Goal: Task Accomplishment & Management: Complete application form

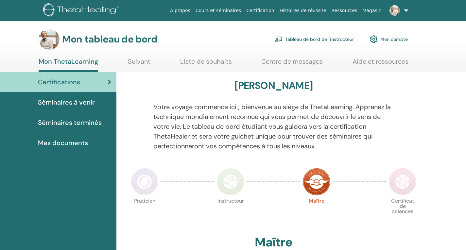
click at [333, 63] on ul "Mon ThetaLearning Suivant Liste de souhaits Centre de messages Aide et ressourc…" at bounding box center [224, 65] width 370 height 14
click at [319, 38] on font "Tableau de bord de l'instructeur" at bounding box center [319, 40] width 69 height 6
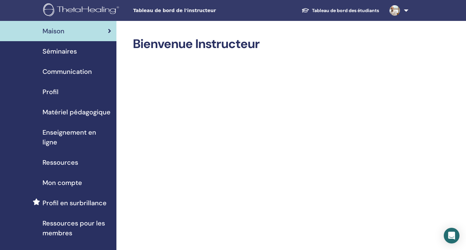
click at [68, 52] on font "Séminaires" at bounding box center [60, 51] width 34 height 9
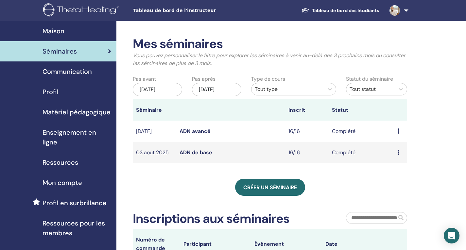
click at [272, 196] on link "Créer un séminaire" at bounding box center [270, 187] width 70 height 17
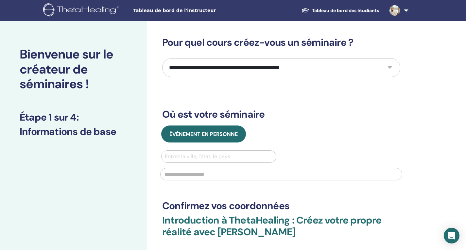
click at [213, 157] on div at bounding box center [219, 156] width 108 height 9
type input "******"
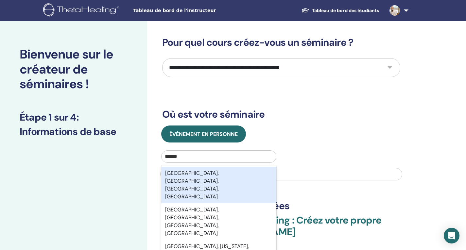
click at [214, 175] on font "Toulon, Var, Provence-Alpes-Côte d'Azur, FRA" at bounding box center [192, 185] width 54 height 30
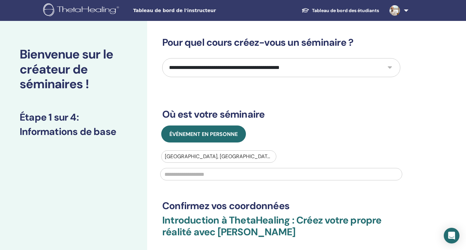
click at [210, 175] on input "text" at bounding box center [281, 174] width 242 height 12
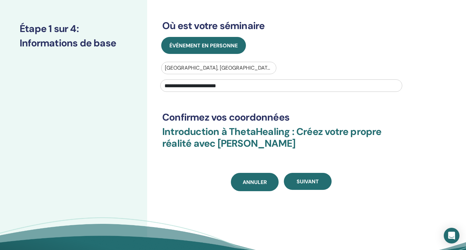
scroll to position [98, 0]
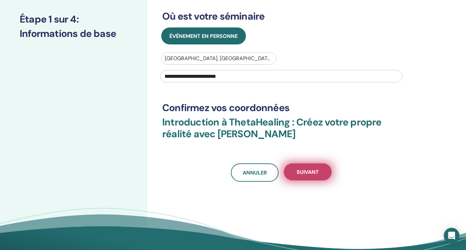
type input "**********"
click at [310, 173] on font "Suivant" at bounding box center [308, 172] width 22 height 7
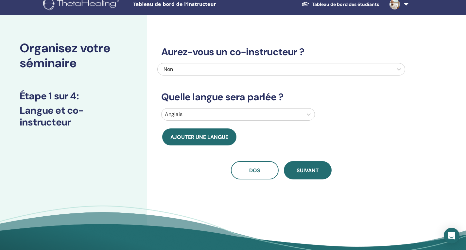
scroll to position [0, 0]
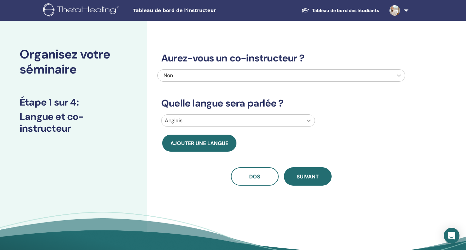
click at [309, 120] on icon at bounding box center [309, 120] width 7 height 7
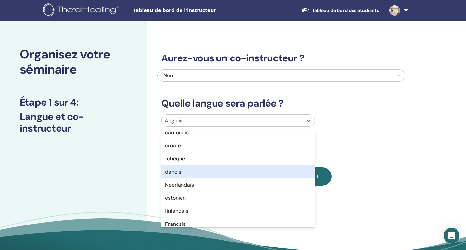
scroll to position [164, 0]
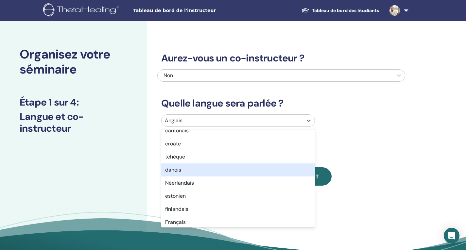
type input "*"
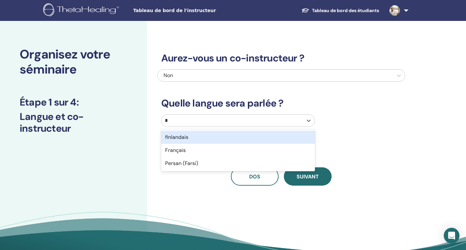
scroll to position [0, 0]
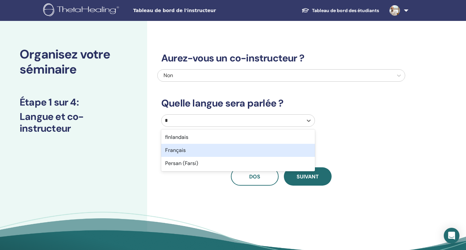
click at [179, 151] on font "Français" at bounding box center [175, 150] width 21 height 7
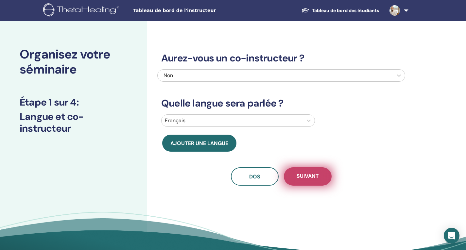
click at [313, 178] on font "Suivant" at bounding box center [308, 176] width 22 height 7
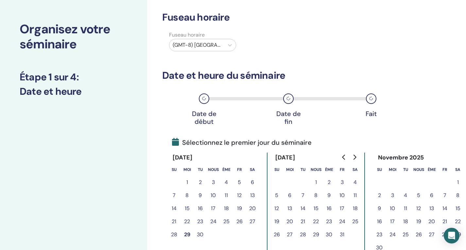
scroll to position [33, 0]
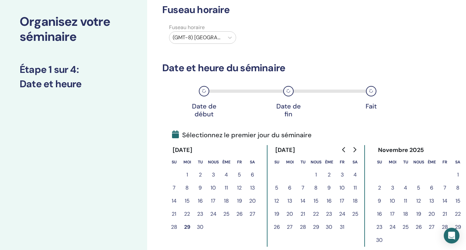
click at [356, 187] on font "11" at bounding box center [355, 188] width 3 height 7
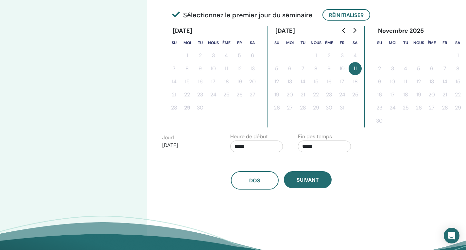
scroll to position [164, 0]
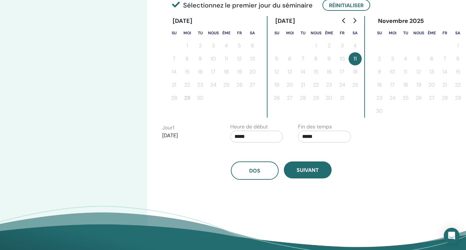
click at [305, 138] on input "*****" at bounding box center [324, 137] width 53 height 12
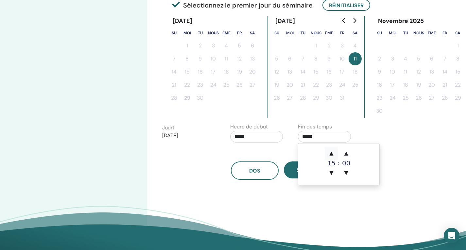
click at [332, 154] on font "▲" at bounding box center [332, 153] width 4 height 6
click at [346, 152] on font "▲" at bounding box center [347, 153] width 4 height 6
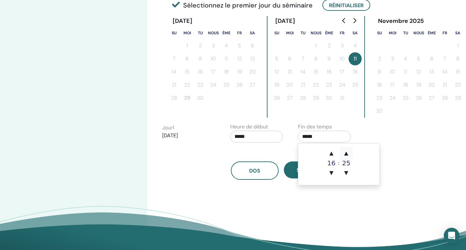
click at [346, 152] on font "▲" at bounding box center [347, 153] width 4 height 6
type input "*****"
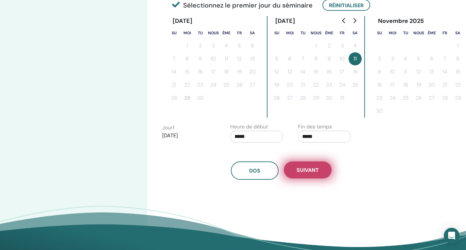
click at [311, 173] on font "Suivant" at bounding box center [308, 170] width 22 height 7
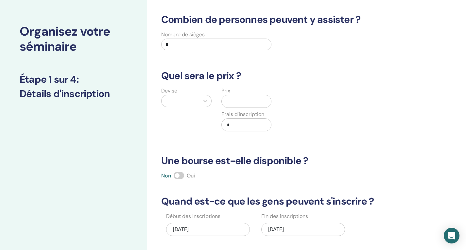
scroll to position [0, 0]
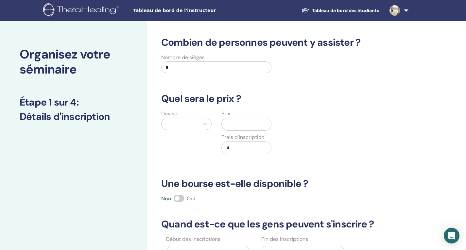
click at [172, 66] on input "*" at bounding box center [216, 68] width 110 height 12
type input "**"
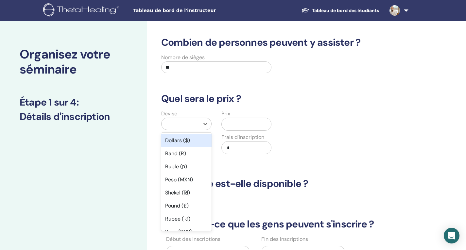
click at [194, 127] on div at bounding box center [180, 123] width 31 height 9
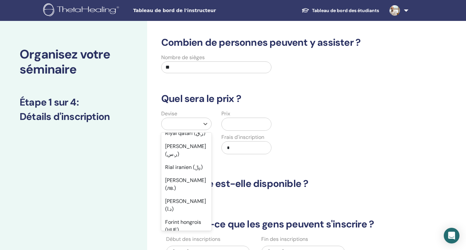
scroll to position [458, 0]
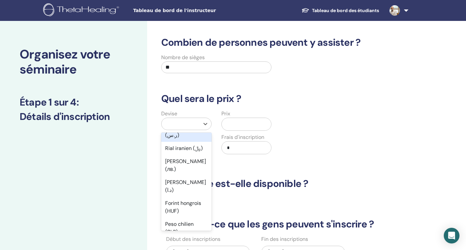
type input "*"
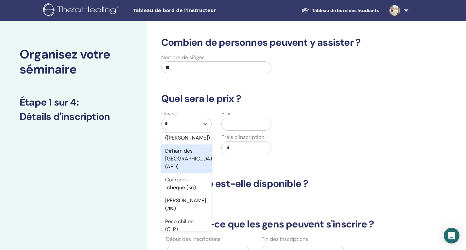
scroll to position [204, 0]
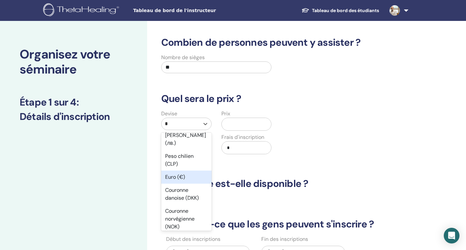
click at [172, 178] on font "Euro (€)" at bounding box center [175, 177] width 20 height 7
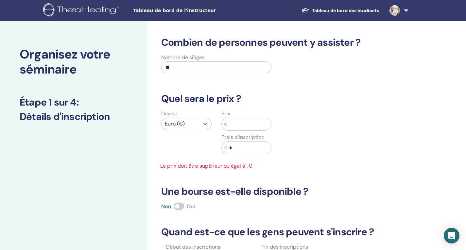
click at [231, 123] on input "text" at bounding box center [249, 124] width 45 height 12
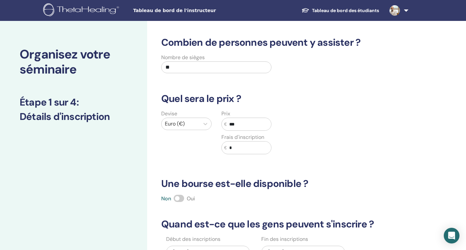
type input "***"
click at [230, 146] on input "*" at bounding box center [249, 148] width 45 height 12
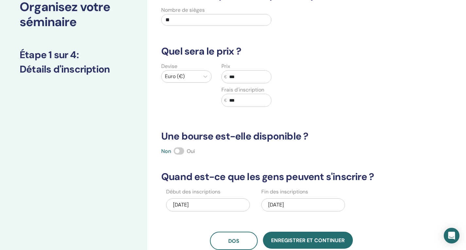
scroll to position [65, 0]
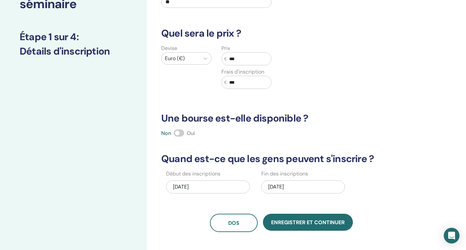
type input "***"
click at [179, 135] on span at bounding box center [179, 133] width 10 height 7
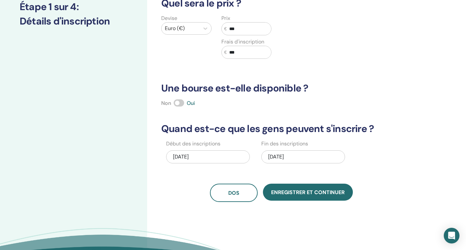
scroll to position [98, 0]
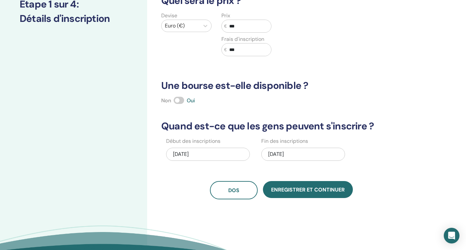
click at [179, 102] on span at bounding box center [179, 100] width 10 height 7
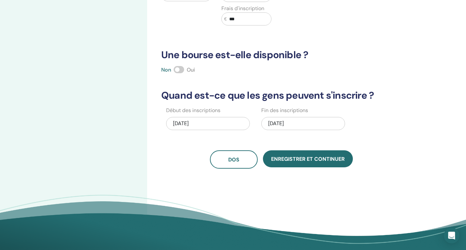
scroll to position [164, 0]
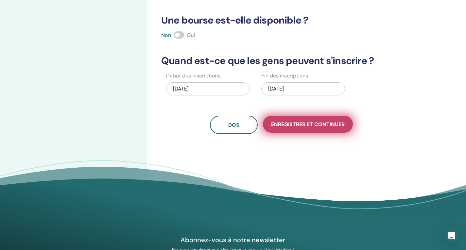
click at [307, 125] on font "Enregistrer et continuer" at bounding box center [308, 124] width 74 height 7
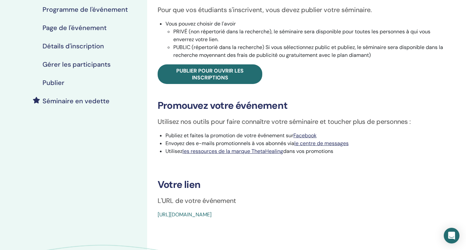
scroll to position [131, 0]
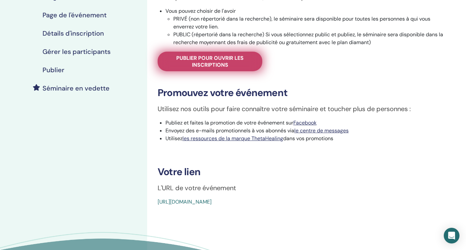
click at [215, 62] on font "Publier pour ouvrir les inscriptions" at bounding box center [209, 62] width 67 height 14
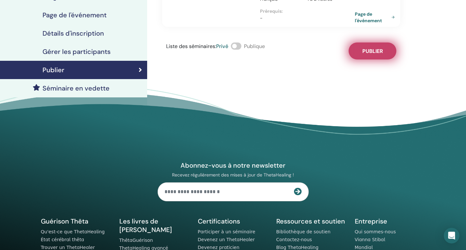
click at [374, 48] on font "Publier" at bounding box center [373, 51] width 21 height 7
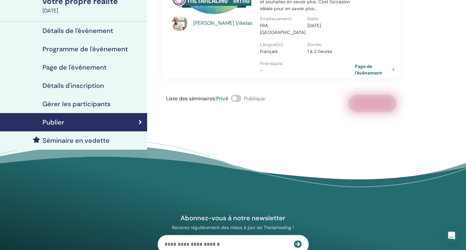
scroll to position [46, 0]
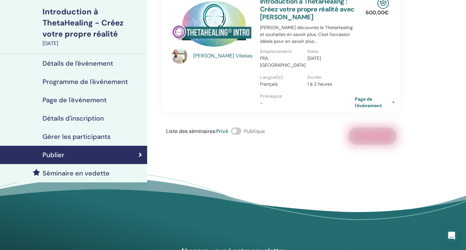
click at [91, 119] on font "Détails d'inscription" at bounding box center [74, 118] width 62 height 9
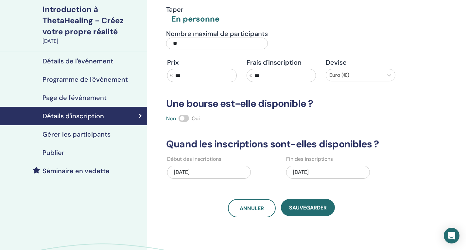
scroll to position [46, 0]
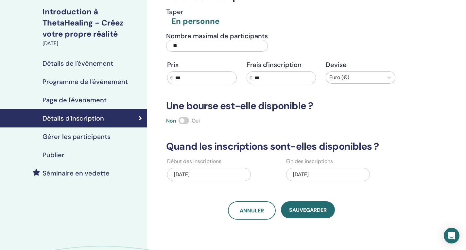
click at [94, 138] on font "Gérer les participants" at bounding box center [77, 137] width 68 height 9
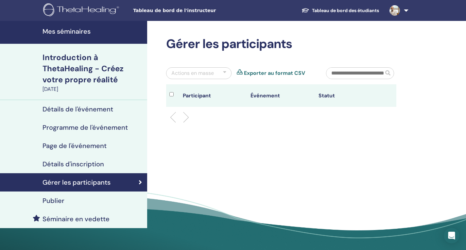
click at [86, 128] on font "Programme de l'événement" at bounding box center [85, 127] width 85 height 9
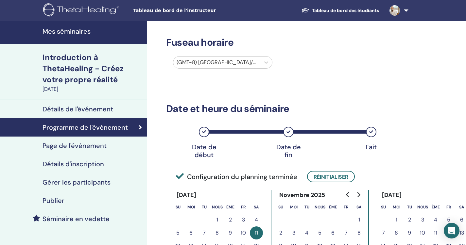
click at [86, 108] on font "Détails de l'événement" at bounding box center [78, 109] width 71 height 9
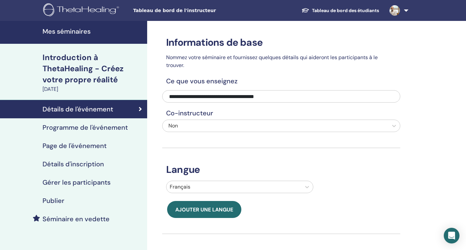
click at [106, 107] on font "Détails de l'événement" at bounding box center [78, 109] width 71 height 9
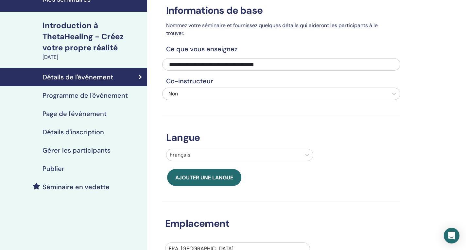
scroll to position [65, 0]
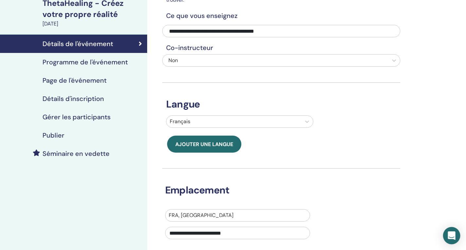
click at [453, 233] on icon "Ouvrir Intercom Messenger" at bounding box center [452, 236] width 8 height 9
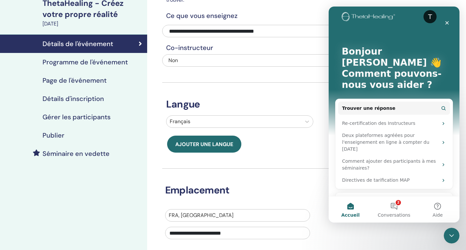
scroll to position [0, 0]
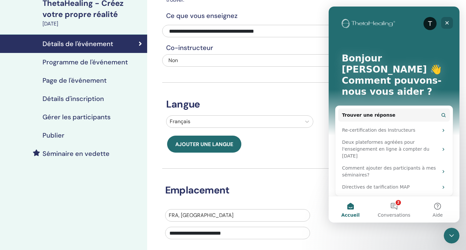
click at [446, 22] on icon "Fermer" at bounding box center [447, 22] width 5 height 5
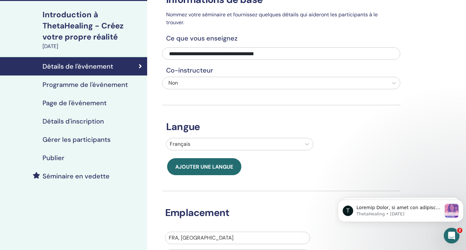
scroll to position [33, 0]
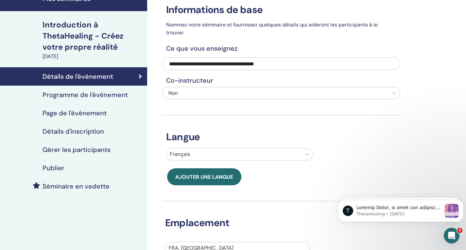
click at [82, 114] on font "Page de l'événement" at bounding box center [75, 113] width 64 height 9
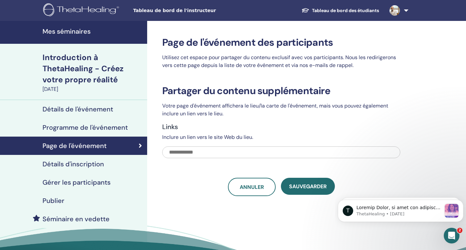
click at [96, 112] on font "Détails de l'événement" at bounding box center [78, 109] width 71 height 9
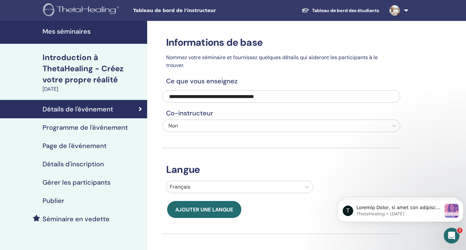
click at [295, 89] on div "**********" at bounding box center [281, 182] width 238 height 322
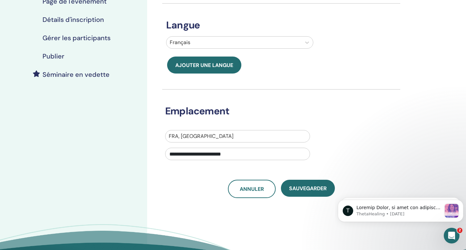
scroll to position [131, 0]
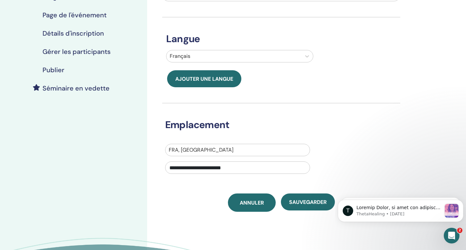
click at [248, 203] on font "Annuler" at bounding box center [252, 203] width 24 height 7
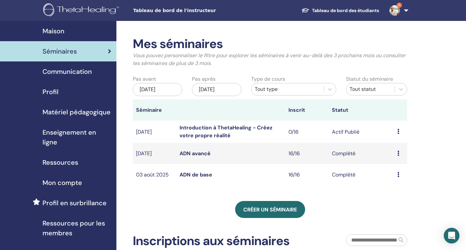
click at [399, 134] on icon at bounding box center [399, 131] width 2 height 5
click at [396, 153] on font "Modifier" at bounding box center [395, 154] width 20 height 7
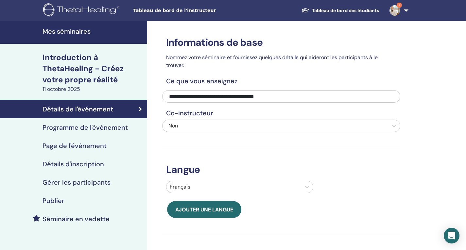
click at [92, 108] on font "Détails de l'événement" at bounding box center [78, 109] width 71 height 9
click at [90, 128] on font "Programme de l'événement" at bounding box center [85, 127] width 85 height 9
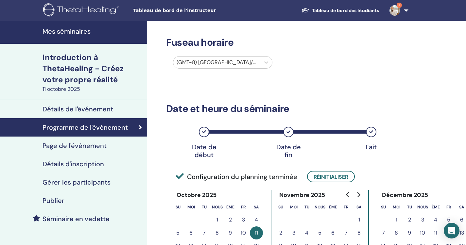
click at [84, 111] on font "Détails de l'événement" at bounding box center [78, 109] width 71 height 9
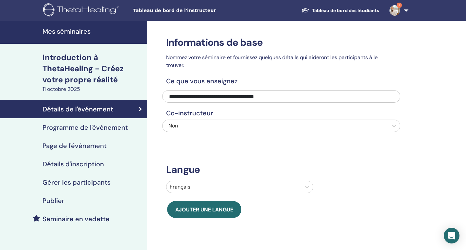
scroll to position [164, 0]
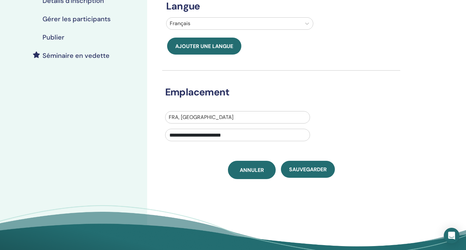
click at [249, 170] on font "Annuler" at bounding box center [252, 170] width 24 height 7
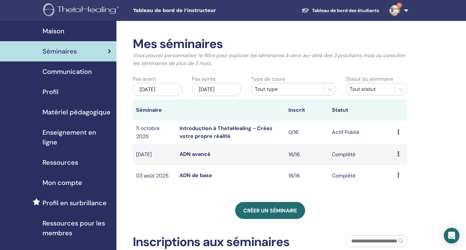
click at [398, 135] on icon at bounding box center [399, 132] width 2 height 5
click at [399, 171] on font "Annuler" at bounding box center [393, 172] width 19 height 7
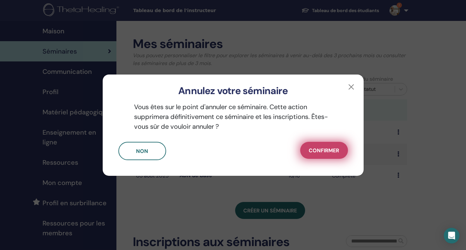
click at [316, 149] on font "Confirmer" at bounding box center [324, 150] width 30 height 7
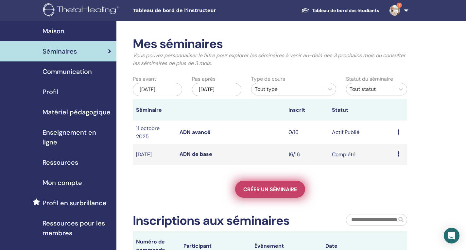
click at [278, 193] on font "Créer un séminaire" at bounding box center [270, 189] width 54 height 7
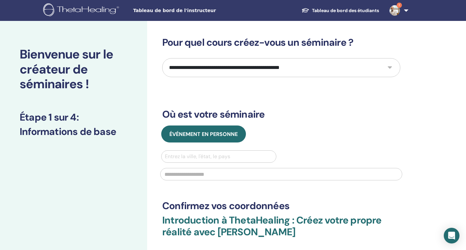
click at [389, 67] on select "**********" at bounding box center [281, 67] width 238 height 19
select select "*"
click at [162, 58] on select "**********" at bounding box center [281, 67] width 238 height 19
click at [202, 157] on div at bounding box center [219, 156] width 108 height 9
type input "******"
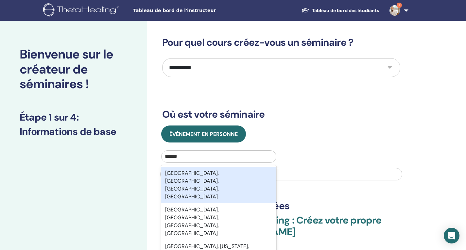
click at [203, 176] on font "Toulon, Var, Provence-Alpes-Côte d'Azur, FRA" at bounding box center [192, 185] width 54 height 30
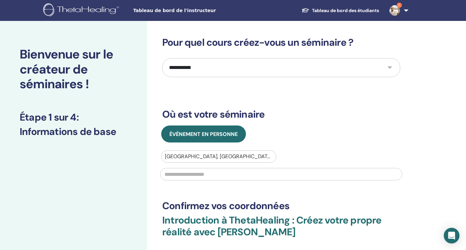
click at [204, 175] on input "text" at bounding box center [281, 174] width 242 height 12
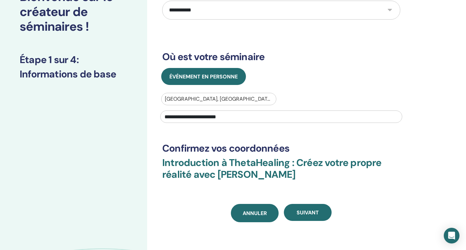
scroll to position [98, 0]
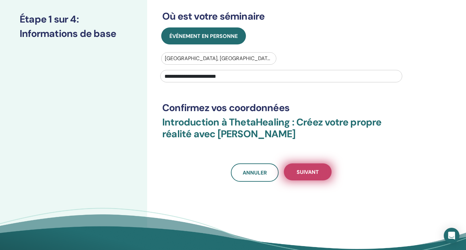
type input "**********"
click at [309, 172] on font "Suivant" at bounding box center [308, 172] width 22 height 7
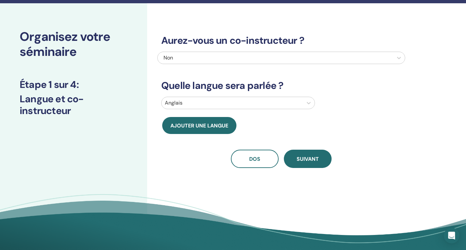
scroll to position [0, 0]
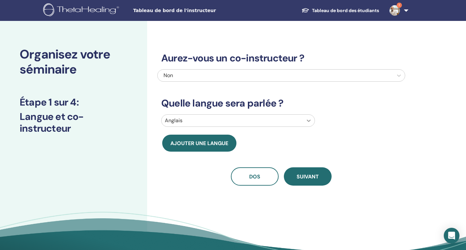
click at [308, 120] on icon at bounding box center [309, 120] width 7 height 7
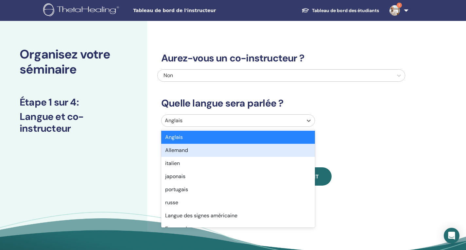
type input "*"
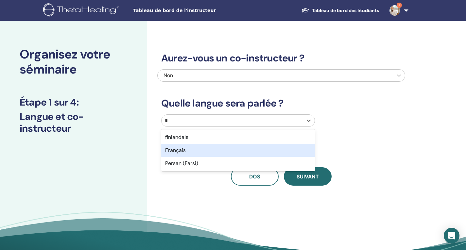
click at [178, 151] on font "Français" at bounding box center [175, 150] width 21 height 7
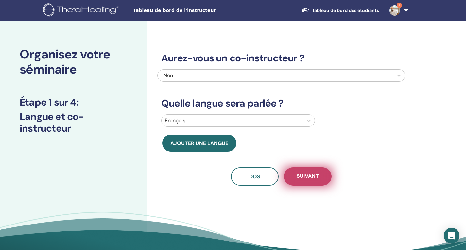
click at [297, 176] on font "Suivant" at bounding box center [308, 176] width 22 height 7
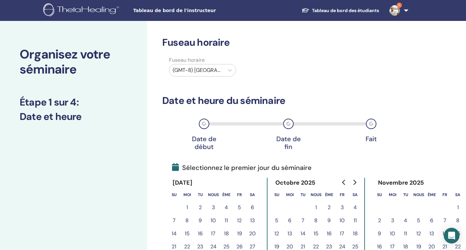
click at [357, 219] on font "11" at bounding box center [355, 220] width 3 height 7
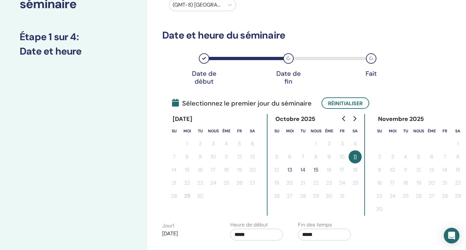
scroll to position [131, 0]
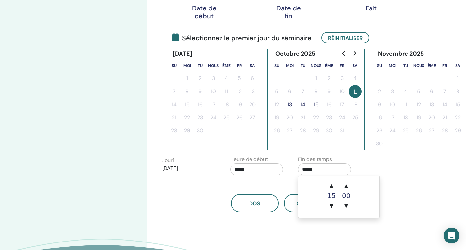
click at [320, 170] on input "*****" at bounding box center [324, 170] width 53 height 12
click at [333, 188] on font "▲" at bounding box center [332, 186] width 4 height 6
click at [347, 185] on font "▲" at bounding box center [347, 186] width 4 height 6
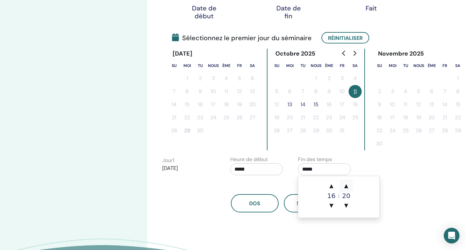
click at [347, 185] on font "▲" at bounding box center [347, 186] width 4 height 6
type input "*****"
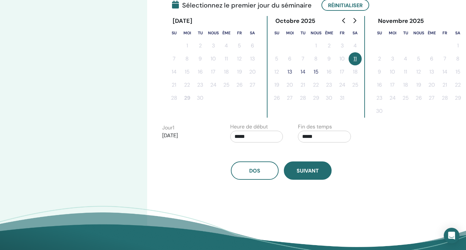
click at [309, 173] on font "Suivant" at bounding box center [308, 171] width 22 height 7
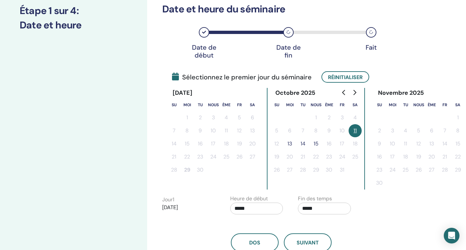
scroll to position [33, 0]
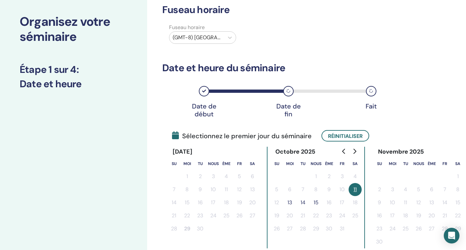
click at [292, 203] on font "13" at bounding box center [290, 202] width 5 height 7
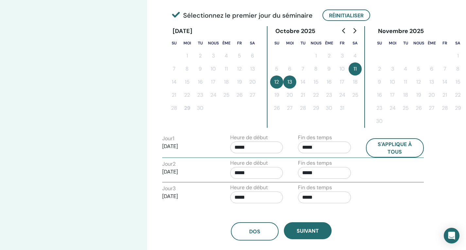
scroll to position [164, 0]
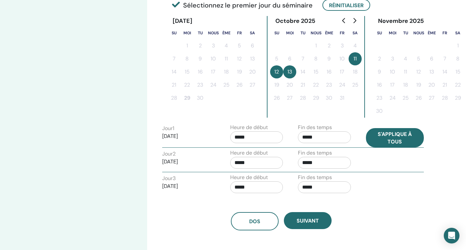
click at [397, 134] on font "S'applique à tous" at bounding box center [395, 138] width 34 height 14
type input "*****"
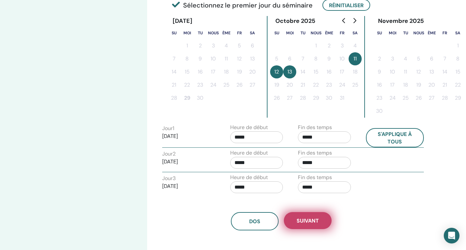
click at [311, 222] on font "Suivant" at bounding box center [308, 221] width 22 height 7
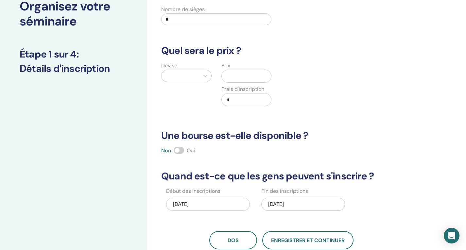
scroll to position [0, 0]
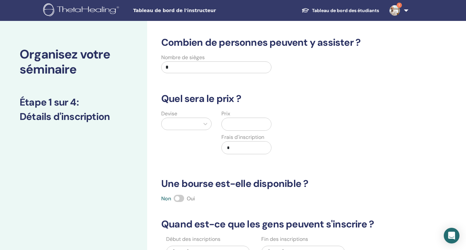
click at [214, 68] on input "*" at bounding box center [216, 68] width 110 height 12
type input "**"
click at [206, 124] on icon at bounding box center [205, 124] width 7 height 7
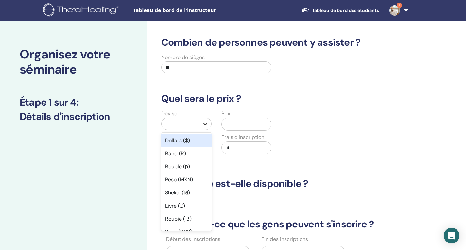
type input "*"
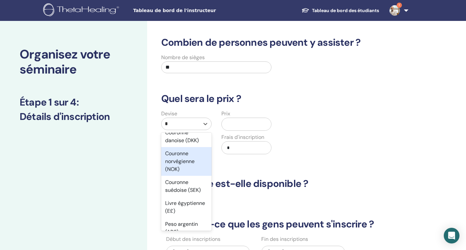
scroll to position [196, 0]
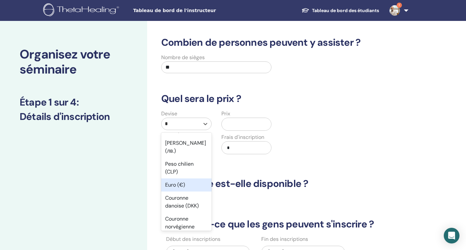
click at [175, 187] on font "Euro (€)" at bounding box center [175, 185] width 20 height 7
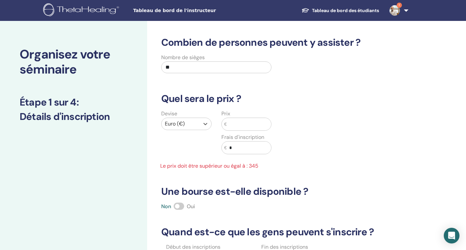
click at [237, 122] on input "text" at bounding box center [249, 124] width 45 height 12
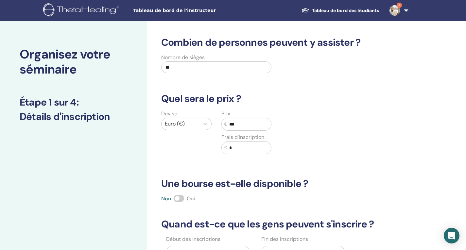
type input "***"
click at [228, 148] on input "*" at bounding box center [249, 148] width 45 height 12
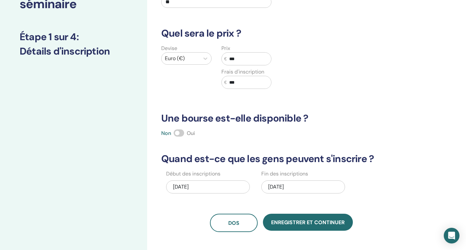
scroll to position [131, 0]
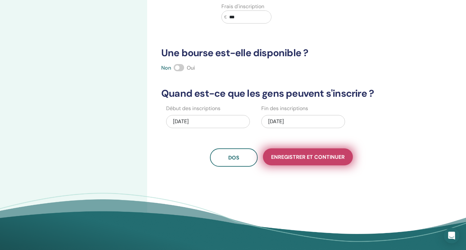
type input "***"
click at [293, 156] on font "Enregistrer et continuer" at bounding box center [308, 157] width 74 height 7
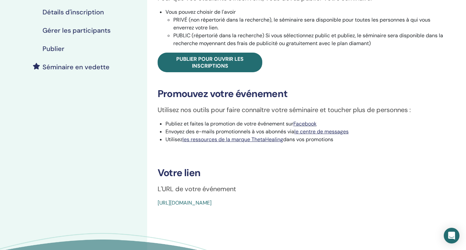
scroll to position [131, 0]
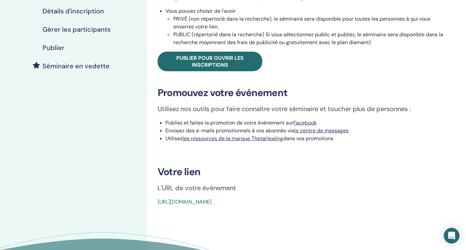
drag, startPoint x: 202, startPoint y: 201, endPoint x: 382, endPoint y: 205, distance: 180.0
click at [382, 205] on div "https://www.thetahealing.com/seminar-378810-details.html" at bounding box center [279, 202] width 242 height 8
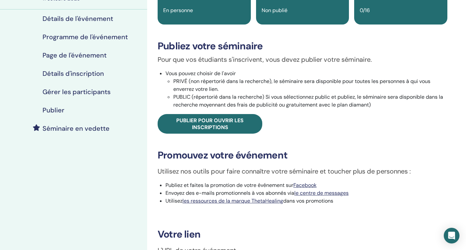
scroll to position [65, 0]
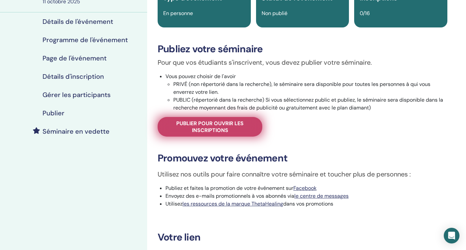
click at [209, 126] on font "Publier pour ouvrir les inscriptions" at bounding box center [209, 127] width 67 height 14
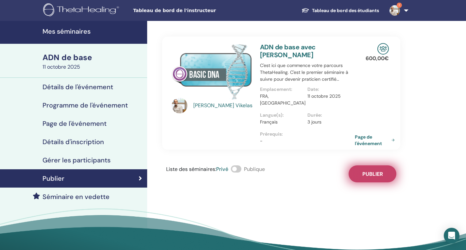
click at [378, 171] on font "Publier" at bounding box center [373, 174] width 21 height 7
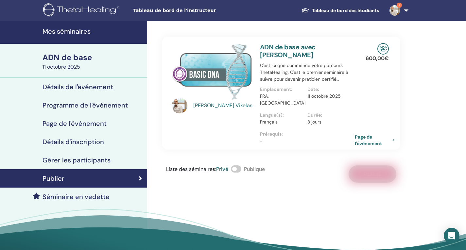
click at [239, 166] on span at bounding box center [236, 169] width 10 height 7
click at [74, 31] on font "Mes séminaires" at bounding box center [67, 31] width 48 height 9
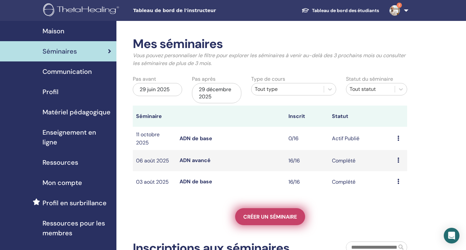
click at [280, 219] on font "Créer un séminaire" at bounding box center [270, 217] width 54 height 7
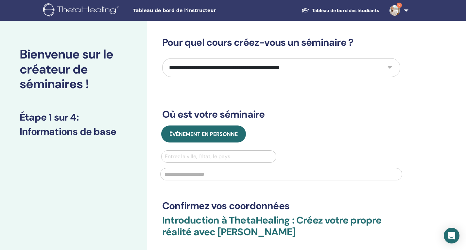
click at [390, 67] on select "**********" at bounding box center [281, 67] width 238 height 19
select select "*"
click at [162, 58] on select "**********" at bounding box center [281, 67] width 238 height 19
click at [219, 158] on div at bounding box center [219, 156] width 108 height 9
type input "******"
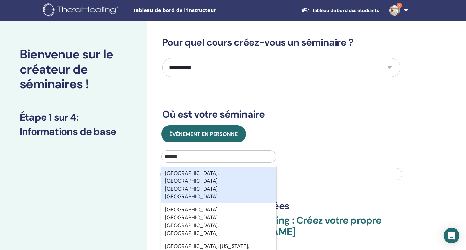
click at [225, 177] on div "Toulon, Var, Provence-Alpes-Côte d'Azur, FRA" at bounding box center [218, 185] width 115 height 37
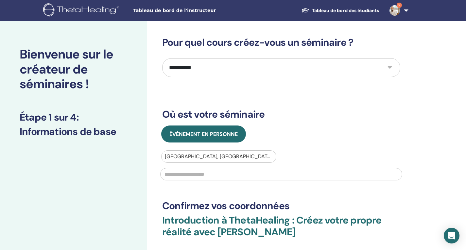
click at [220, 172] on input "text" at bounding box center [281, 174] width 242 height 12
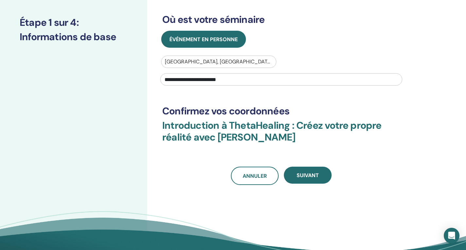
scroll to position [131, 0]
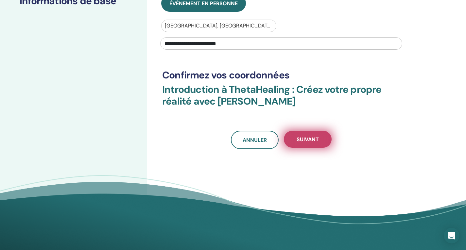
type input "**********"
click at [307, 141] on font "Suivant" at bounding box center [308, 139] width 22 height 7
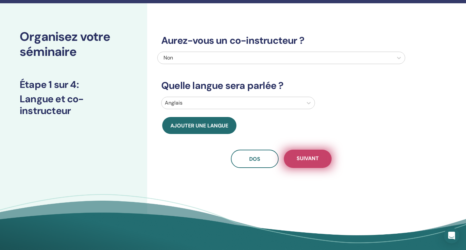
scroll to position [0, 0]
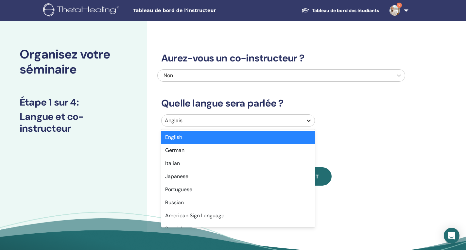
click at [310, 122] on icon at bounding box center [309, 120] width 7 height 7
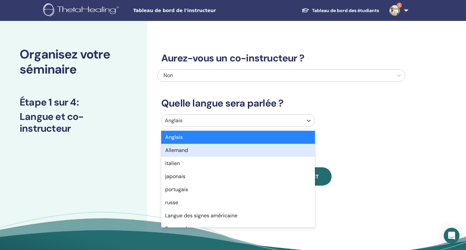
type input "*"
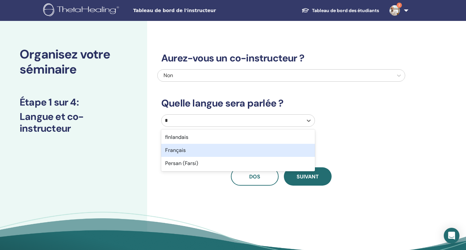
click at [180, 149] on font "Français" at bounding box center [175, 150] width 21 height 7
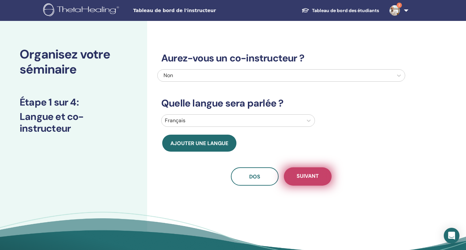
click at [309, 178] on font "Suivant" at bounding box center [308, 176] width 22 height 7
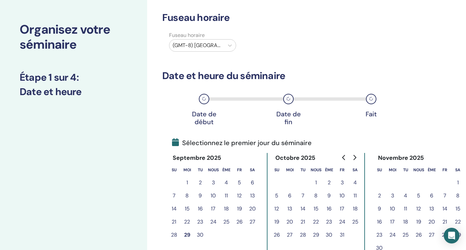
scroll to position [33, 0]
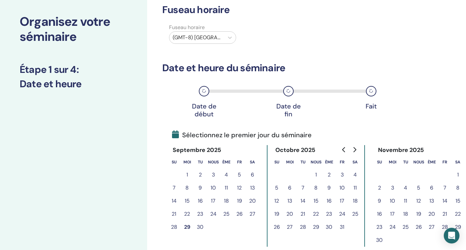
click at [303, 201] on font "14" at bounding box center [303, 201] width 5 height 7
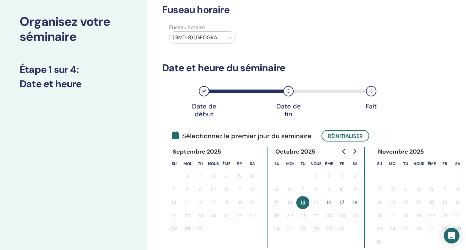
click at [331, 202] on font "16" at bounding box center [329, 202] width 5 height 7
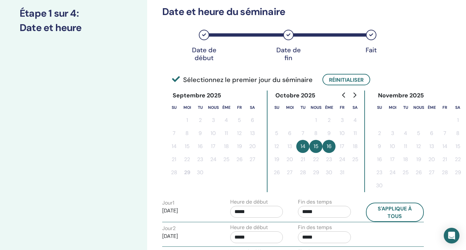
scroll to position [164, 0]
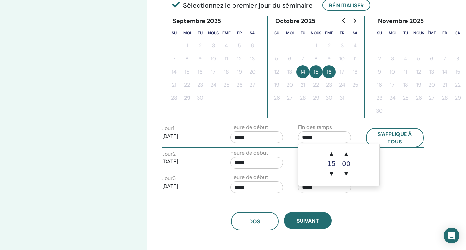
click at [306, 138] on input "*****" at bounding box center [324, 138] width 53 height 12
click at [331, 155] on font "▲" at bounding box center [332, 154] width 4 height 6
click at [346, 155] on font "▲" at bounding box center [347, 154] width 4 height 6
click at [346, 154] on font "▲" at bounding box center [347, 154] width 4 height 6
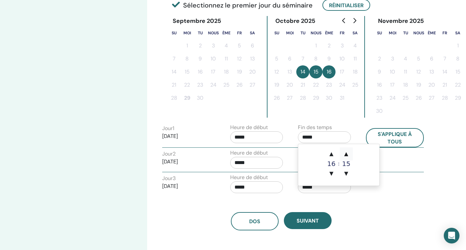
click at [346, 154] on font "▲" at bounding box center [347, 154] width 4 height 6
type input "*****"
click at [396, 141] on font "S'applique à tous" at bounding box center [395, 138] width 34 height 14
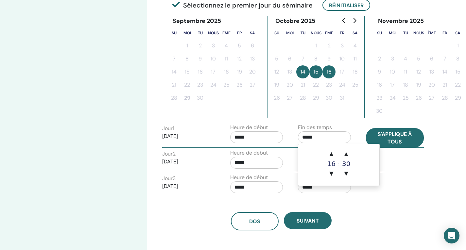
type input "*****"
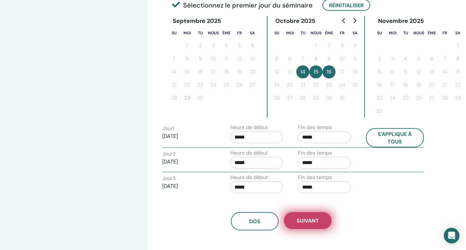
click at [315, 222] on font "Suivant" at bounding box center [308, 221] width 22 height 7
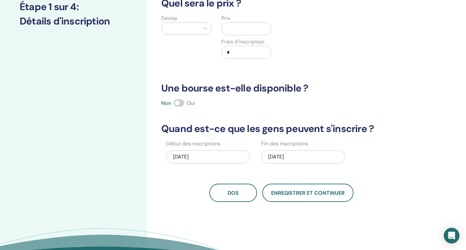
scroll to position [0, 0]
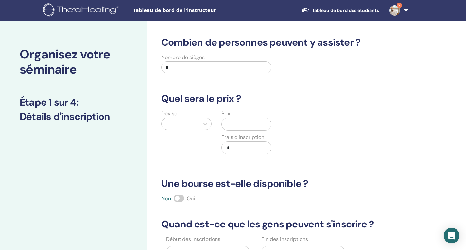
click at [168, 67] on input "*" at bounding box center [216, 68] width 110 height 12
type input "**"
click at [206, 124] on icon at bounding box center [205, 124] width 7 height 7
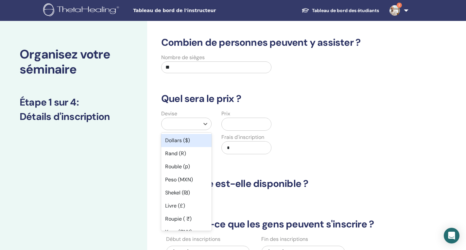
type input "*"
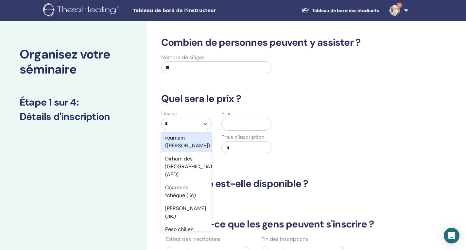
scroll to position [196, 0]
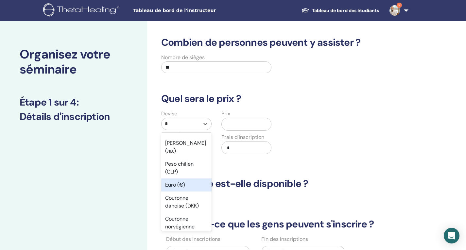
click at [173, 184] on font "Euro (€)" at bounding box center [175, 185] width 20 height 7
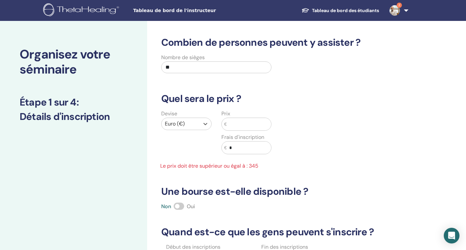
click at [231, 122] on input "text" at bounding box center [249, 124] width 45 height 12
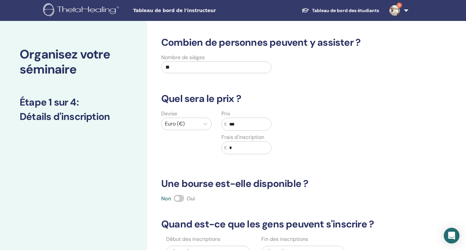
type input "***"
click at [229, 149] on input "*" at bounding box center [249, 148] width 45 height 12
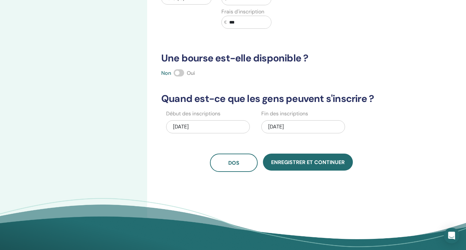
scroll to position [131, 0]
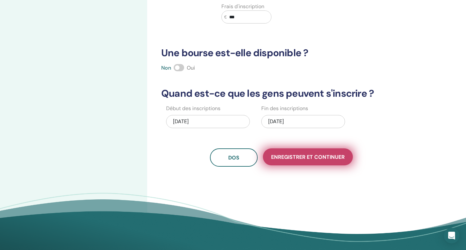
type input "***"
click at [314, 155] on font "Enregistrer et continuer" at bounding box center [308, 157] width 74 height 7
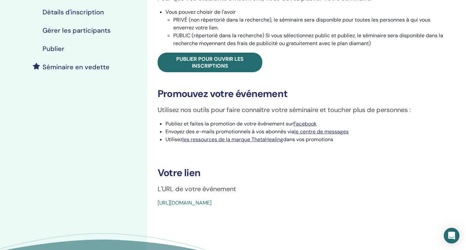
scroll to position [164, 0]
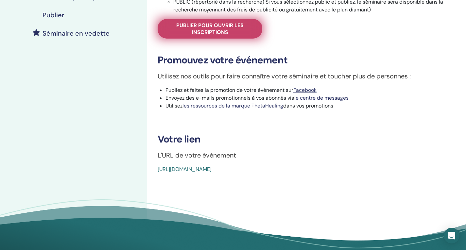
click at [218, 24] on font "Publier pour ouvrir les inscriptions" at bounding box center [209, 29] width 67 height 14
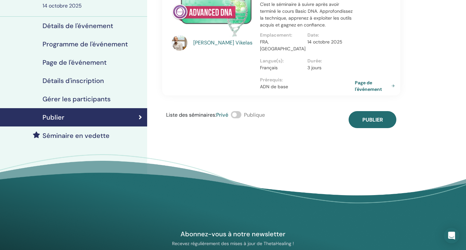
scroll to position [33, 0]
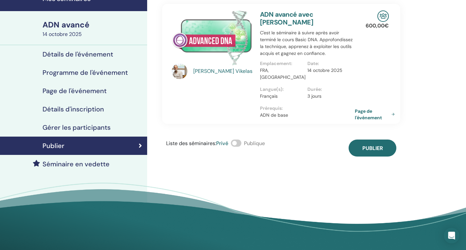
click at [239, 140] on span at bounding box center [236, 143] width 10 height 7
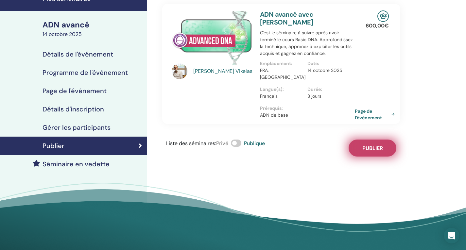
click at [370, 145] on font "Publier" at bounding box center [373, 148] width 21 height 7
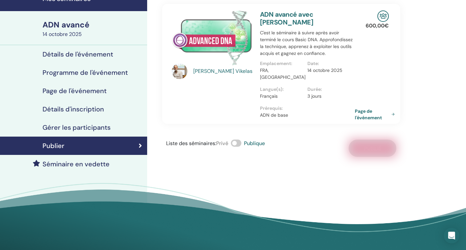
scroll to position [0, 0]
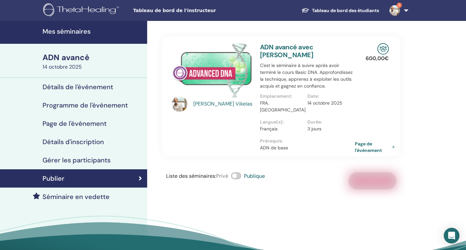
click at [87, 86] on font "Détails de l'événement" at bounding box center [78, 87] width 71 height 9
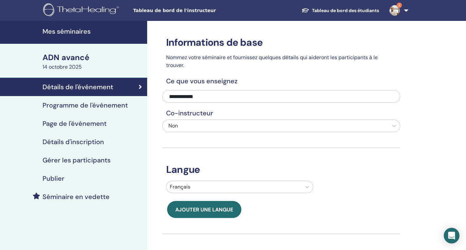
click at [89, 106] on font "Programme de l'événement" at bounding box center [85, 105] width 85 height 9
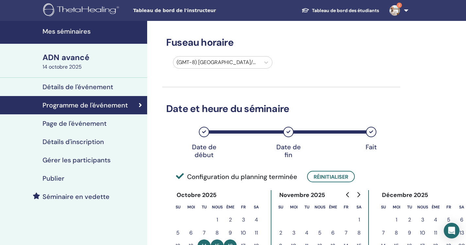
click at [89, 125] on font "Page de l'événement" at bounding box center [75, 123] width 64 height 9
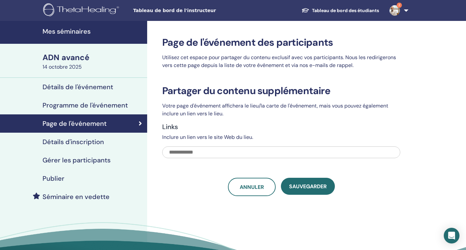
click at [89, 142] on font "Détails d'inscription" at bounding box center [74, 142] width 62 height 9
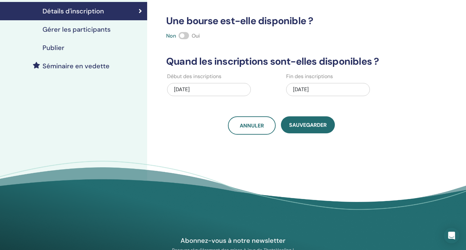
scroll to position [65, 0]
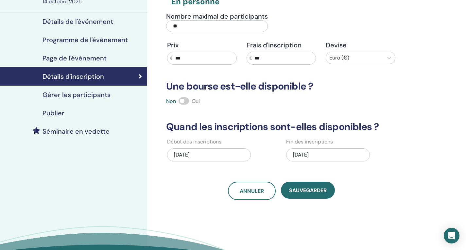
click at [89, 96] on font "Gérer les participants" at bounding box center [77, 95] width 68 height 9
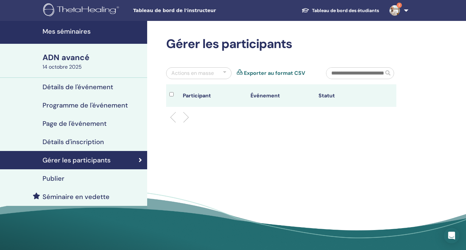
click at [58, 178] on font "Publier" at bounding box center [54, 178] width 22 height 9
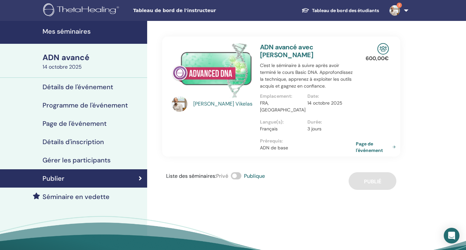
click at [374, 142] on font "Page de l'événement" at bounding box center [369, 147] width 27 height 12
